Goal: Find specific page/section: Find specific page/section

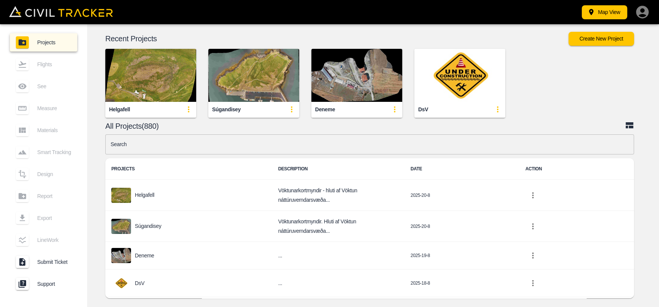
click at [213, 150] on input "text" at bounding box center [369, 144] width 528 height 20
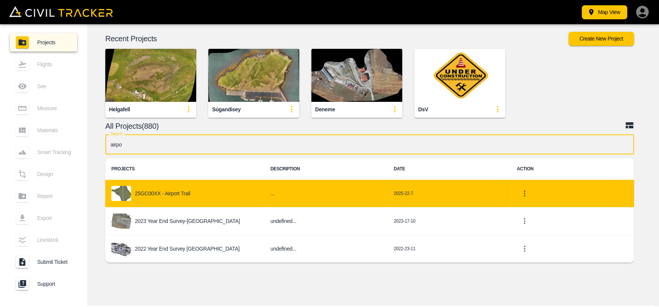
type input "airpo"
click at [210, 190] on div "25GC00XX - Airport Trail" at bounding box center [184, 193] width 147 height 15
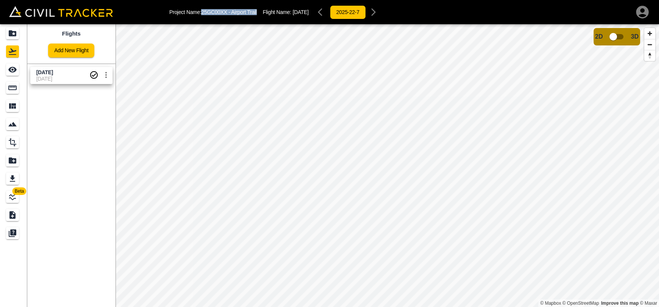
drag, startPoint x: 203, startPoint y: 9, endPoint x: 258, endPoint y: 12, distance: 54.6
click at [258, 12] on div "Project Name: 25GC00XX - Airport Trail Flight Name: 26 June 2025 2025-22-7" at bounding box center [275, 12] width 212 height 15
copy p "25GC00XX - Airport Trail"
drag, startPoint x: 294, startPoint y: 9, endPoint x: 324, endPoint y: 10, distance: 29.9
click at [324, 10] on div "Project Name: 25GC00XX - Airport Trail Flight Name: 26 June 2025 2025-22-7" at bounding box center [275, 12] width 212 height 15
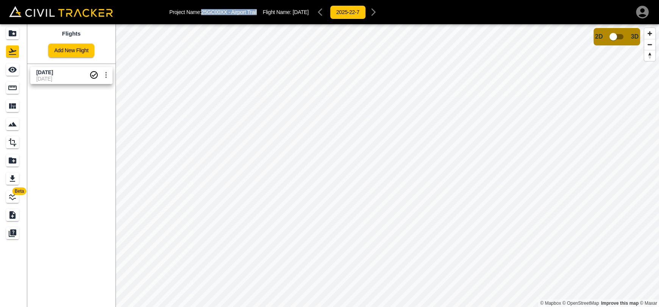
copy span "[DATE]"
click at [53, 72] on span "[DATE]" at bounding box center [44, 72] width 17 height 6
click at [9, 34] on icon "Projects" at bounding box center [13, 33] width 8 height 6
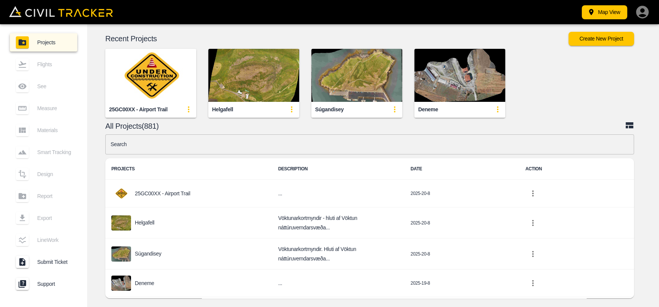
click at [162, 87] on img "button" at bounding box center [150, 75] width 91 height 53
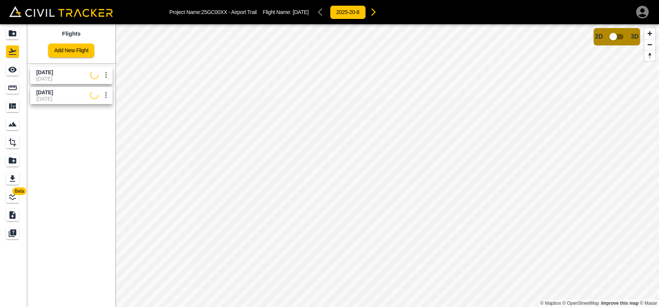
click at [101, 124] on div "Flights Add New Flight [DATE] [DATE] [DATE] [DATE]" at bounding box center [71, 165] width 88 height 283
click at [62, 80] on span "[DATE]" at bounding box center [63, 79] width 54 height 6
click at [11, 73] on icon "See" at bounding box center [12, 69] width 9 height 9
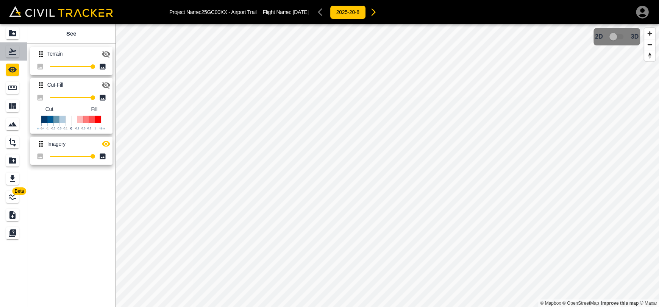
click at [19, 55] on div "Flights" at bounding box center [12, 51] width 13 height 12
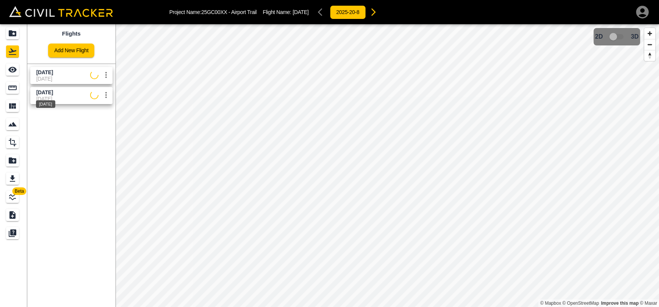
click at [53, 93] on span "[DATE]" at bounding box center [44, 92] width 17 height 6
click at [15, 67] on icon "See" at bounding box center [12, 69] width 9 height 9
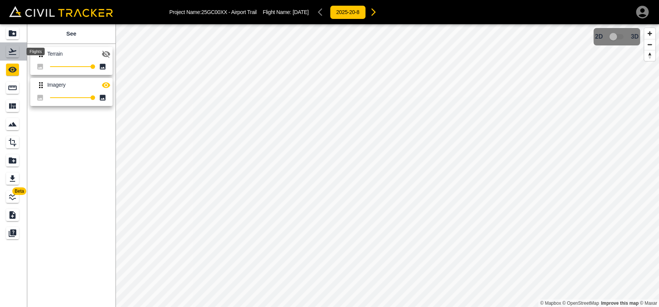
click at [11, 51] on icon "Flights" at bounding box center [13, 51] width 8 height 6
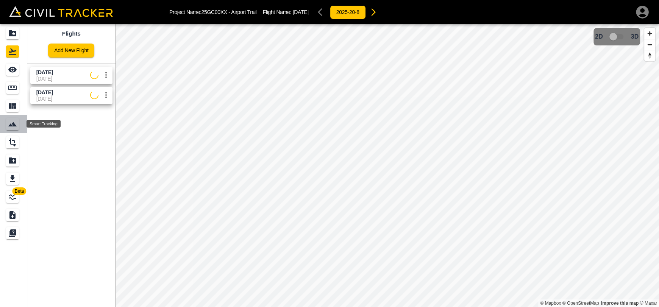
click at [15, 119] on div "Smart Tracking" at bounding box center [12, 124] width 13 height 12
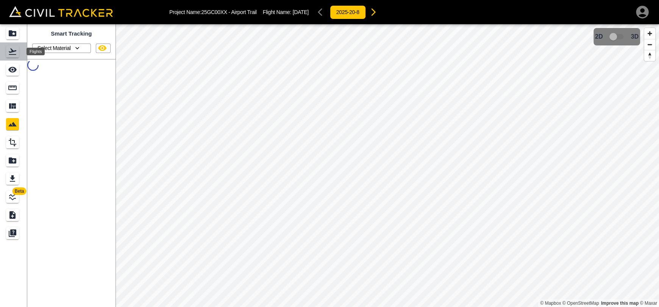
click at [12, 51] on icon "Flights" at bounding box center [13, 51] width 8 height 6
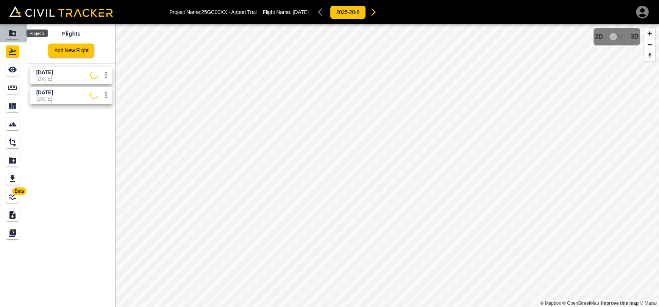
click at [11, 33] on icon "Projects" at bounding box center [13, 33] width 8 height 6
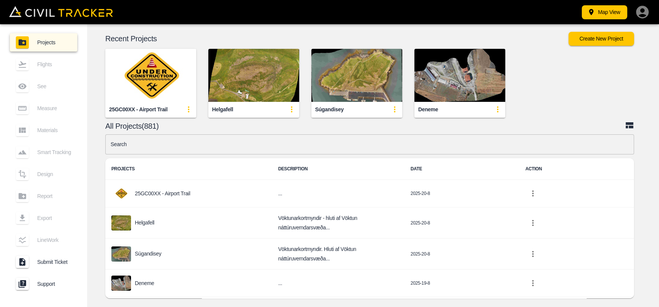
click at [160, 83] on img "button" at bounding box center [150, 75] width 91 height 53
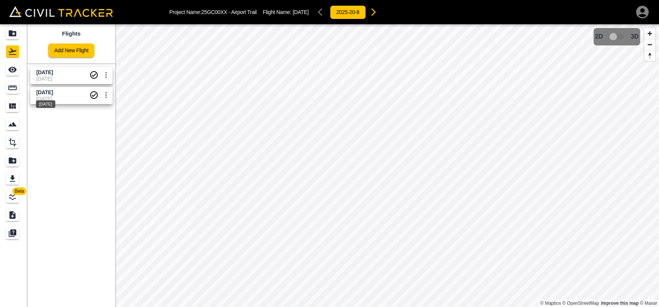
click at [43, 90] on span "[DATE]" at bounding box center [44, 92] width 17 height 6
drag, startPoint x: 208, startPoint y: 12, endPoint x: 258, endPoint y: 12, distance: 49.6
click at [258, 12] on div "Project Name: 25GC00XX - Airport Trail Flight Name: [DATE] 2025-20-8" at bounding box center [275, 12] width 212 height 15
copy p "25GC00XX - Airport Trail"
click at [19, 32] on div "Projects" at bounding box center [13, 33] width 15 height 12
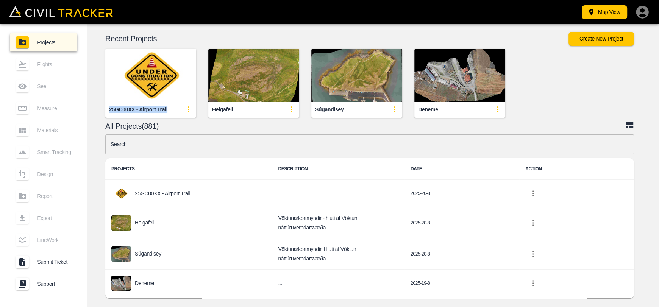
drag, startPoint x: 109, startPoint y: 108, endPoint x: 170, endPoint y: 109, distance: 60.6
click at [170, 109] on div "25GC00XX - Airport Trail" at bounding box center [150, 109] width 91 height 15
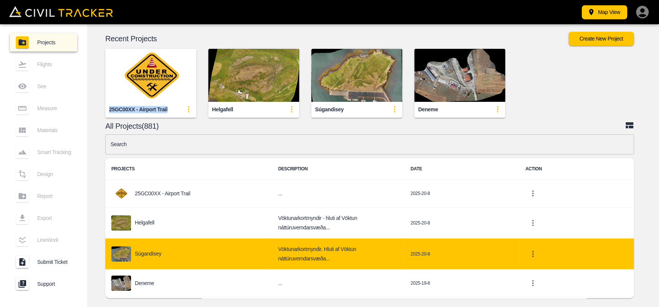
copy div "25GC00XX - Airport Trail"
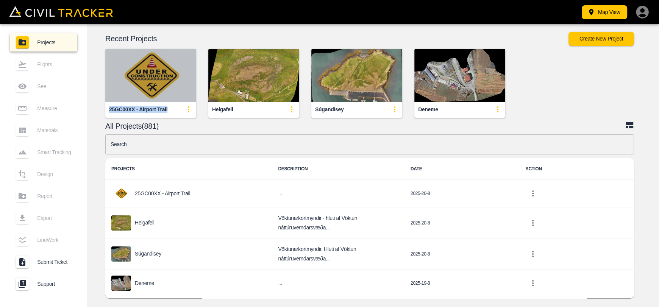
click at [156, 87] on img "button" at bounding box center [150, 75] width 91 height 53
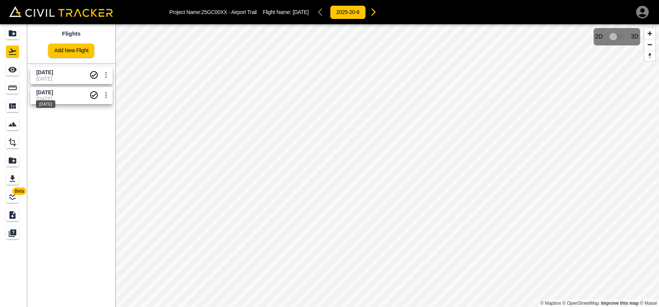
click at [41, 94] on span "[DATE]" at bounding box center [44, 92] width 17 height 6
drag, startPoint x: 35, startPoint y: 93, endPoint x: 78, endPoint y: 96, distance: 43.2
click at [71, 93] on link "[DATE] [DATE]" at bounding box center [71, 95] width 82 height 17
copy span "[DATE]"
click at [13, 33] on icon "Projects" at bounding box center [12, 33] width 9 height 9
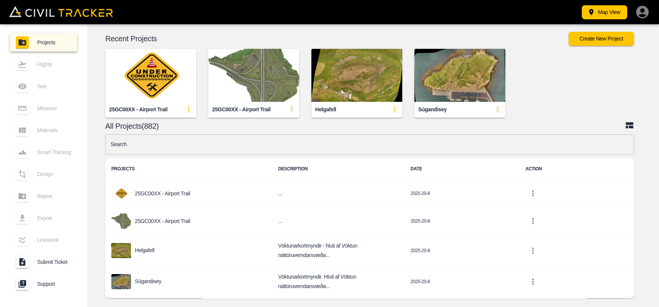
click at [254, 82] on img "button" at bounding box center [253, 75] width 91 height 53
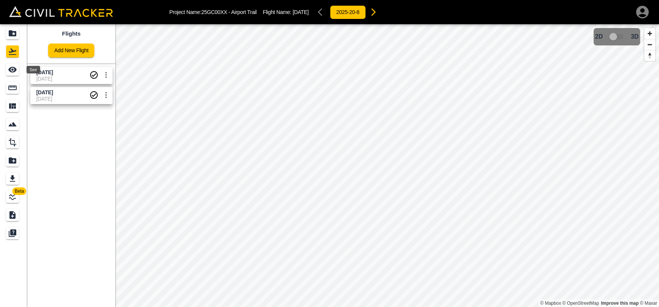
click at [13, 71] on icon "See" at bounding box center [12, 69] width 9 height 9
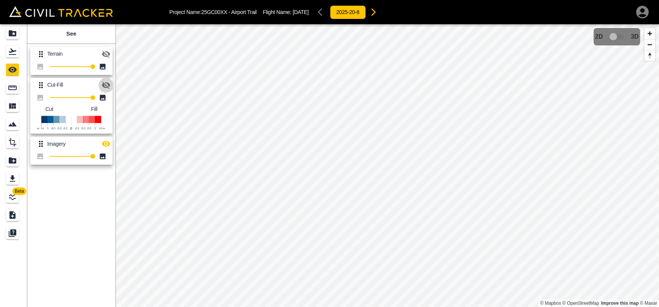
click at [109, 82] on icon "button" at bounding box center [105, 85] width 9 height 9
click at [106, 144] on icon "button" at bounding box center [106, 144] width 8 height 6
click at [101, 52] on icon "button" at bounding box center [105, 54] width 9 height 9
click at [102, 53] on icon "button" at bounding box center [106, 54] width 8 height 7
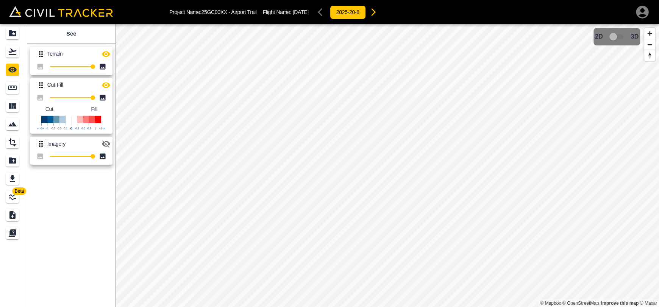
click at [332, 12] on div "2025-20-8" at bounding box center [348, 12] width 66 height 15
click at [378, 14] on icon "button" at bounding box center [373, 12] width 9 height 9
click at [14, 53] on icon "Flights" at bounding box center [12, 51] width 9 height 9
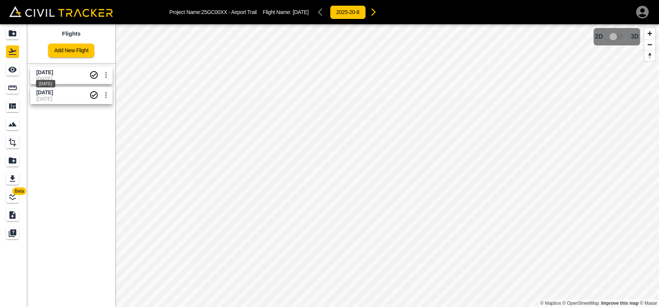
click at [53, 93] on span "[DATE]" at bounding box center [44, 92] width 17 height 6
click at [65, 84] on div "[DATE] [DATE]" at bounding box center [69, 94] width 85 height 20
click at [10, 69] on icon "See" at bounding box center [12, 70] width 8 height 6
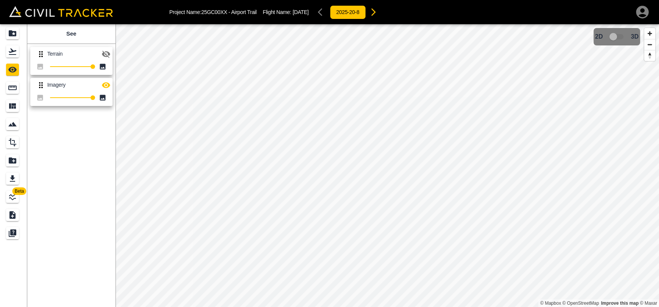
click at [100, 56] on button "button" at bounding box center [105, 54] width 15 height 15
click at [105, 86] on icon "button" at bounding box center [105, 85] width 9 height 9
click at [378, 13] on icon "button" at bounding box center [373, 12] width 9 height 9
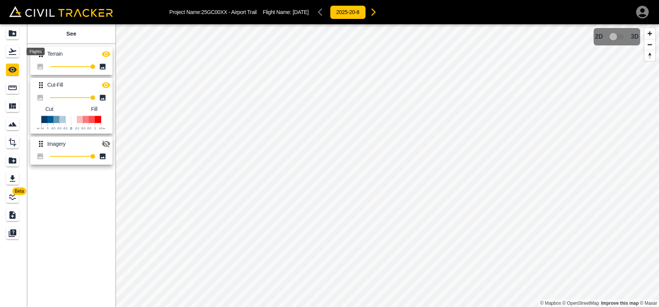
click at [16, 52] on icon "Flights" at bounding box center [12, 51] width 9 height 9
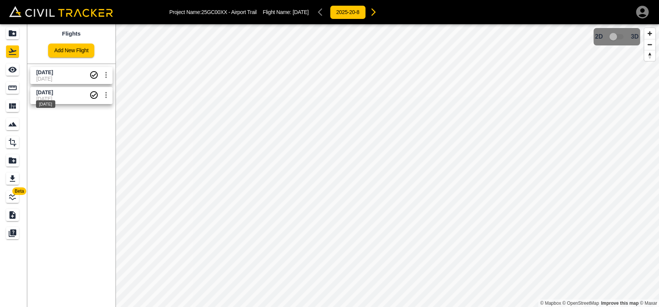
click at [53, 94] on span "[DATE]" at bounding box center [44, 92] width 17 height 6
click at [53, 70] on span "[DATE]" at bounding box center [44, 72] width 17 height 6
click at [16, 36] on icon "Projects" at bounding box center [12, 33] width 9 height 9
